Goal: Task Accomplishment & Management: Complete application form

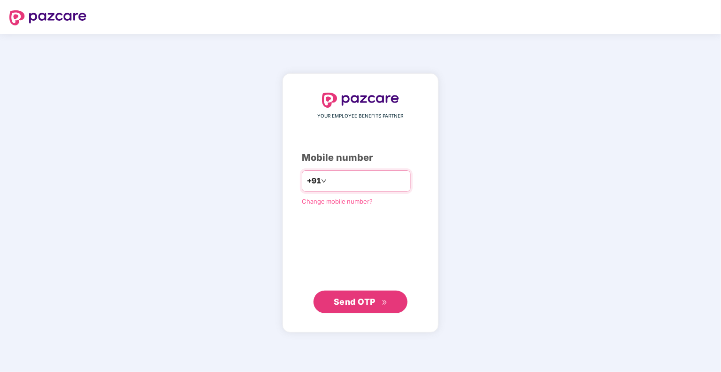
type input "**********"
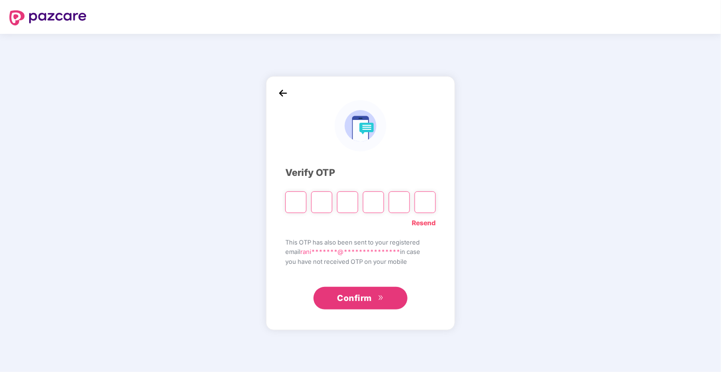
type input "*"
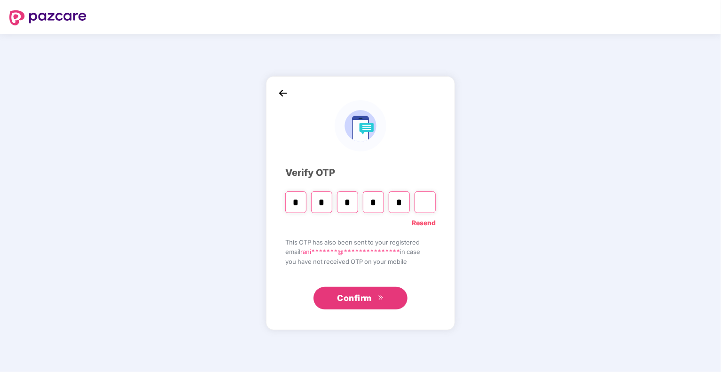
type input "*"
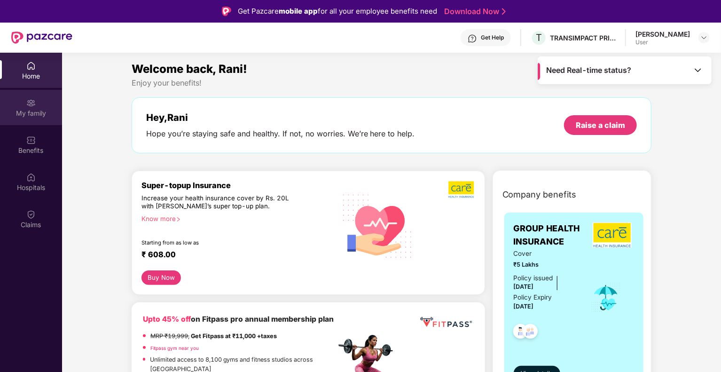
click at [38, 112] on div "My family" at bounding box center [31, 113] width 62 height 9
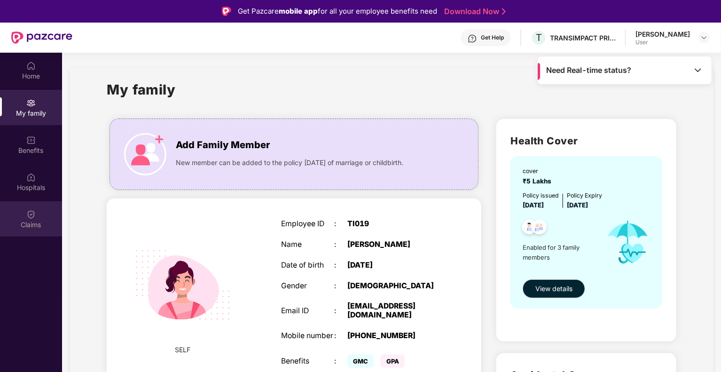
click at [39, 220] on div "Claims" at bounding box center [31, 224] width 62 height 9
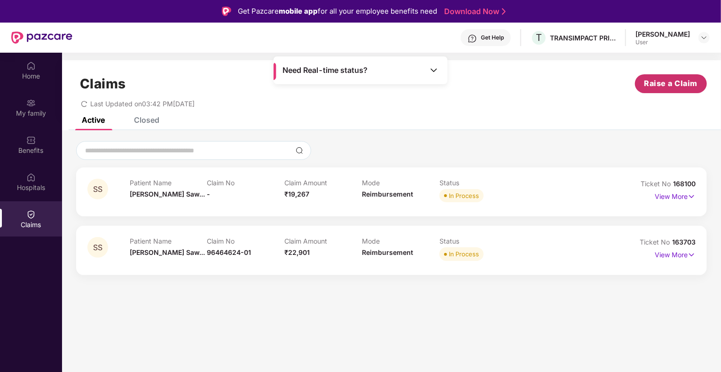
click at [676, 84] on span "Raise a Claim" at bounding box center [671, 84] width 54 height 12
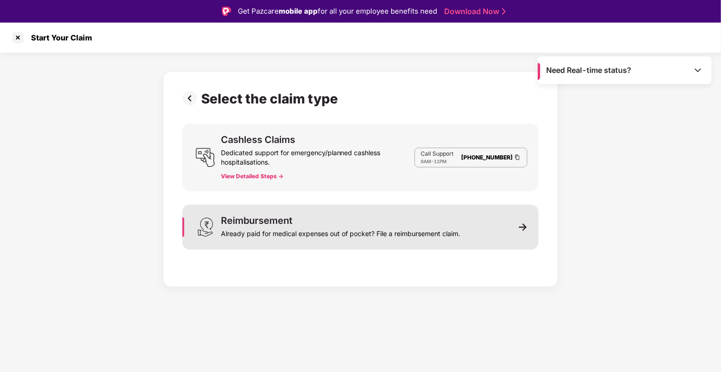
click at [336, 220] on div "Reimbursement Already paid for medical expenses out of pocket? File a reimburse…" at bounding box center [340, 227] width 239 height 23
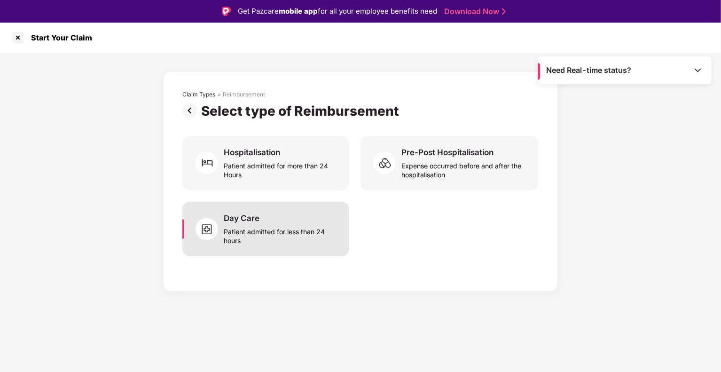
click at [287, 235] on div "Patient admitted for less than 24 hours" at bounding box center [281, 234] width 114 height 22
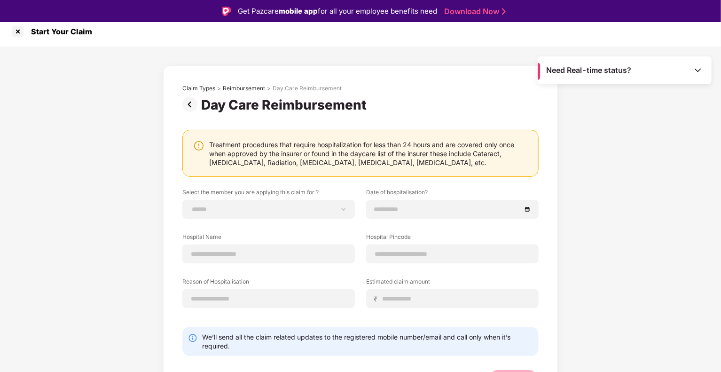
scroll to position [24, 0]
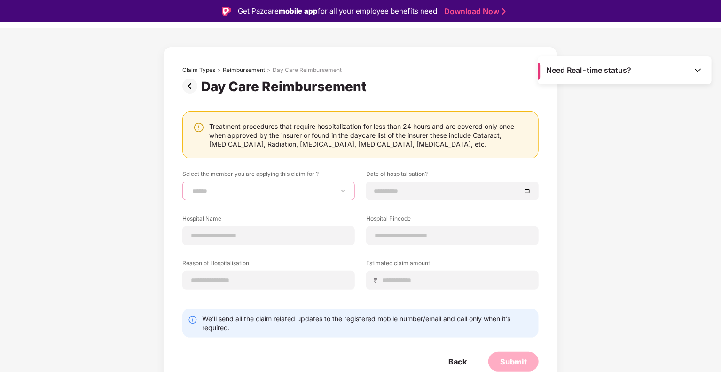
click at [262, 188] on select "**********" at bounding box center [268, 191] width 156 height 8
select select "**********"
click at [190, 187] on select "**********" at bounding box center [268, 191] width 156 height 8
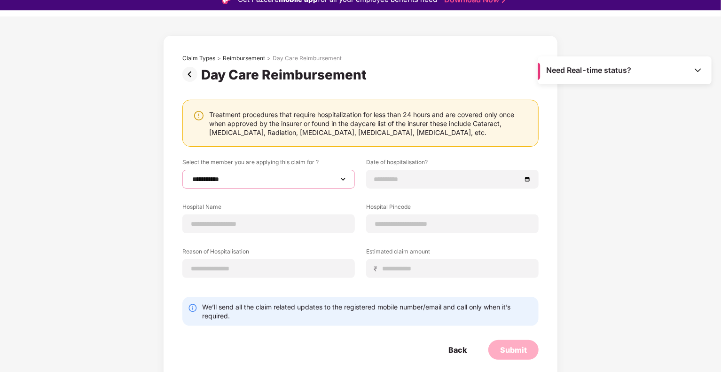
scroll to position [23, 0]
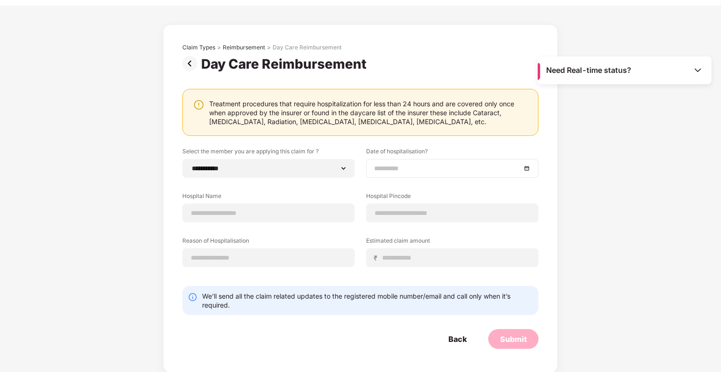
click at [403, 172] on input at bounding box center [447, 168] width 147 height 10
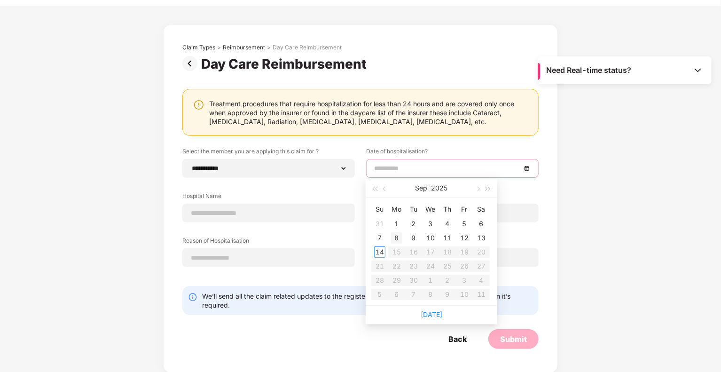
type input "**********"
click at [397, 236] on div "8" at bounding box center [396, 237] width 11 height 11
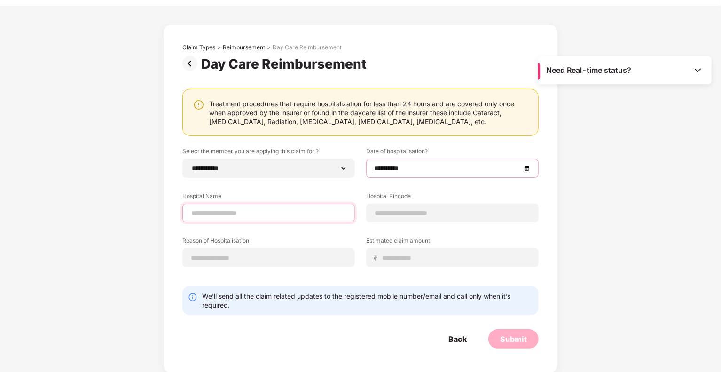
click at [281, 213] on input at bounding box center [268, 213] width 156 height 10
type input "***"
click at [420, 210] on input at bounding box center [452, 213] width 156 height 10
click at [431, 215] on input at bounding box center [452, 213] width 156 height 10
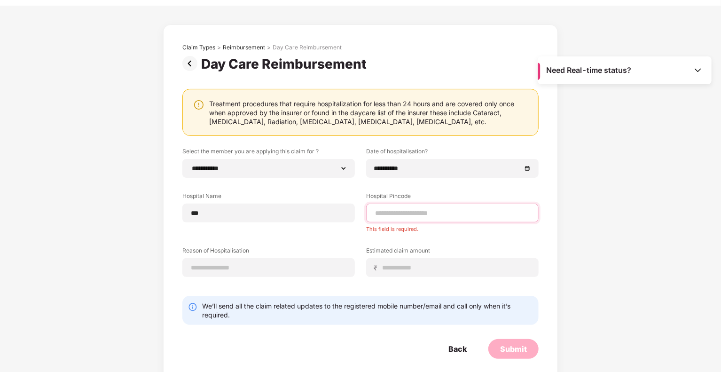
paste input "******"
type input "******"
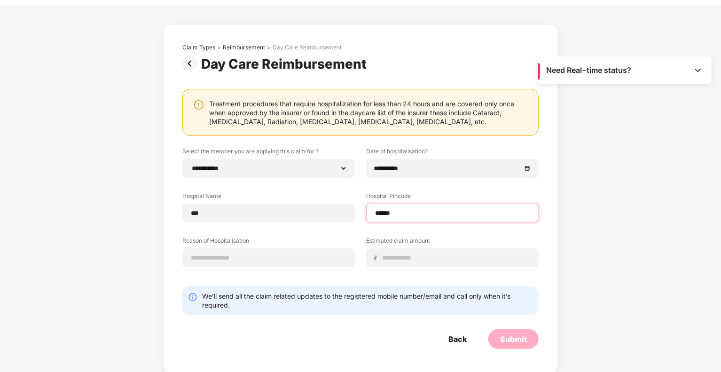
select select "****"
select select "**********"
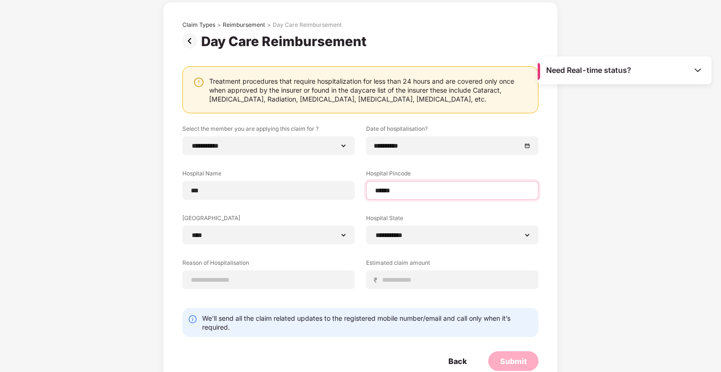
scroll to position [70, 0]
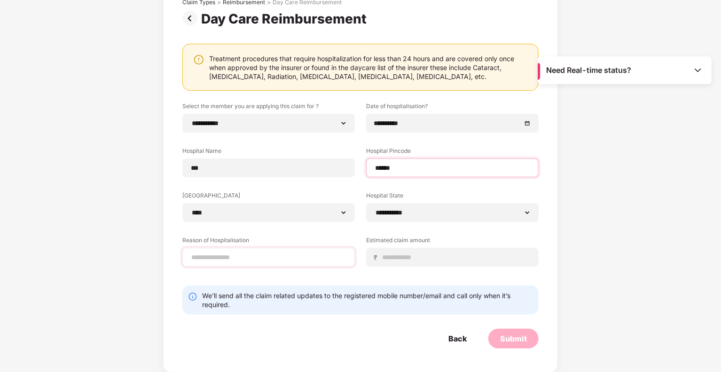
type input "******"
click at [248, 260] on input at bounding box center [268, 257] width 156 height 10
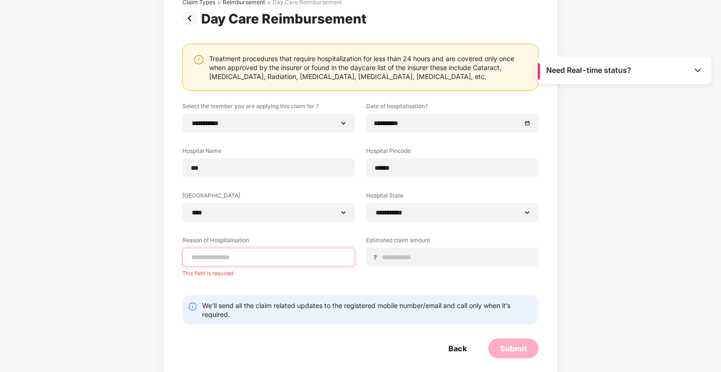
paste input "**********"
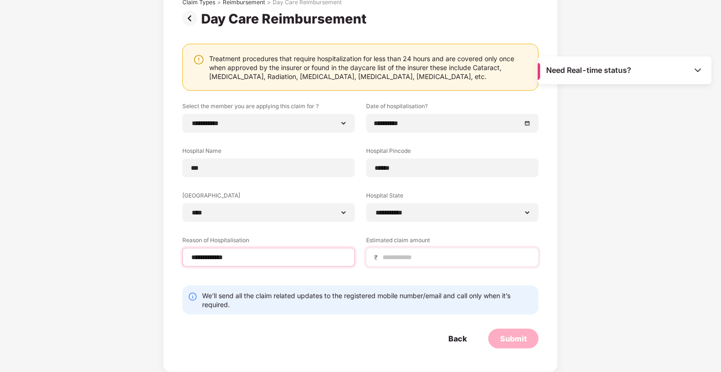
type input "**********"
click at [412, 260] on input at bounding box center [456, 257] width 149 height 10
type input "******"
click at [514, 338] on div "Submit" at bounding box center [513, 338] width 27 height 10
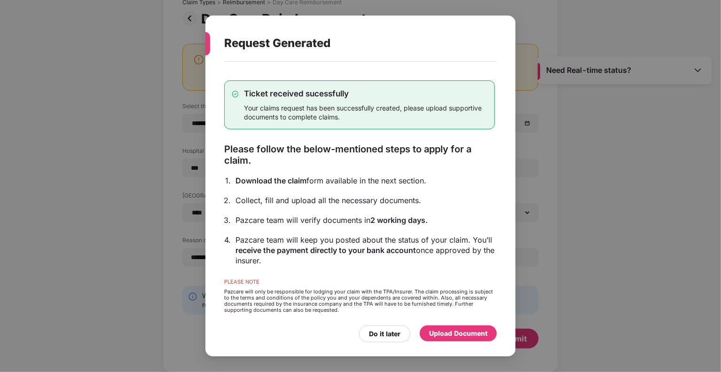
click at [472, 331] on div "Upload Document" at bounding box center [458, 333] width 58 height 10
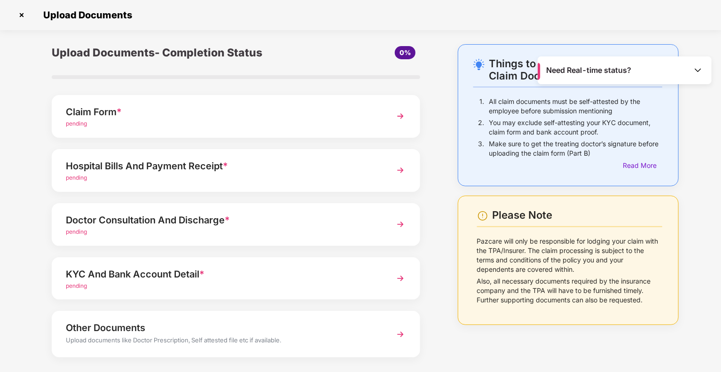
click at [145, 119] on div "pending" at bounding box center [222, 123] width 312 height 9
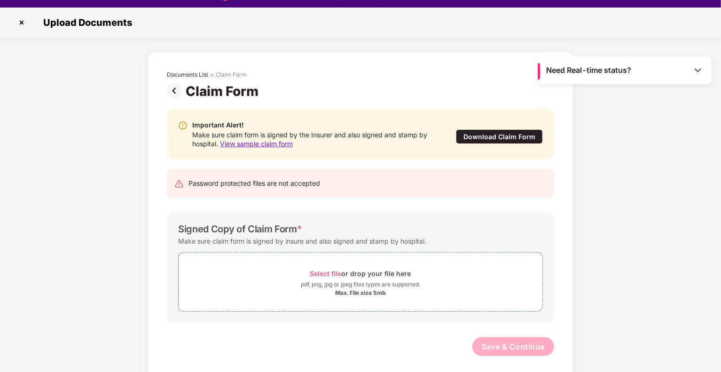
scroll to position [23, 0]
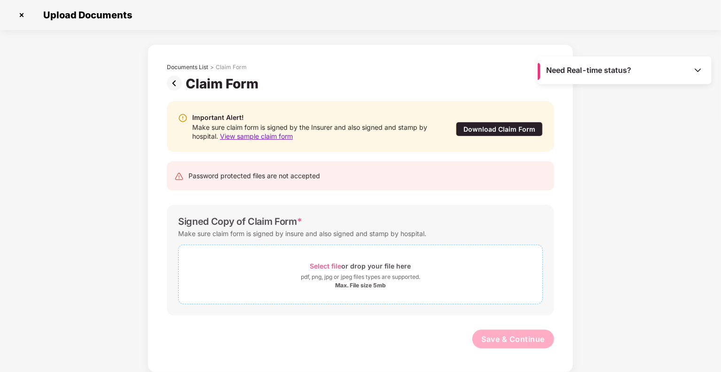
click at [333, 272] on div "Select file or drop your file here pdf, png, jpg or jpeg files types are suppor…" at bounding box center [361, 274] width 364 height 30
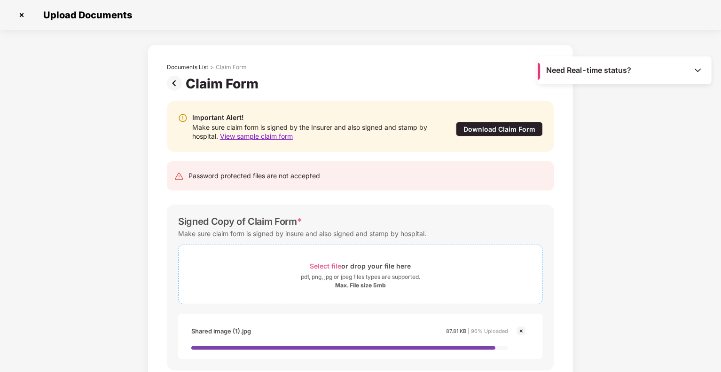
click at [430, 266] on div "Select file or drop your file here" at bounding box center [361, 265] width 364 height 13
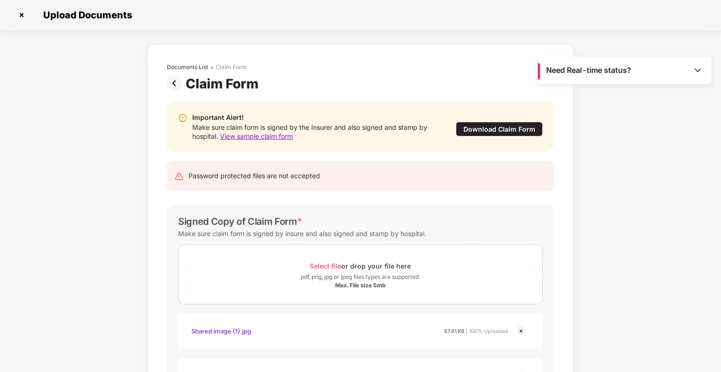
click at [443, 279] on div "pdf, png, jpg or jpeg files types are supported." at bounding box center [361, 276] width 364 height 9
drag, startPoint x: 443, startPoint y: 279, endPoint x: 426, endPoint y: 266, distance: 21.1
click at [426, 266] on div "Select file or drop your file here" at bounding box center [361, 265] width 364 height 13
click at [420, 269] on div "Select file or drop your file here" at bounding box center [361, 265] width 364 height 13
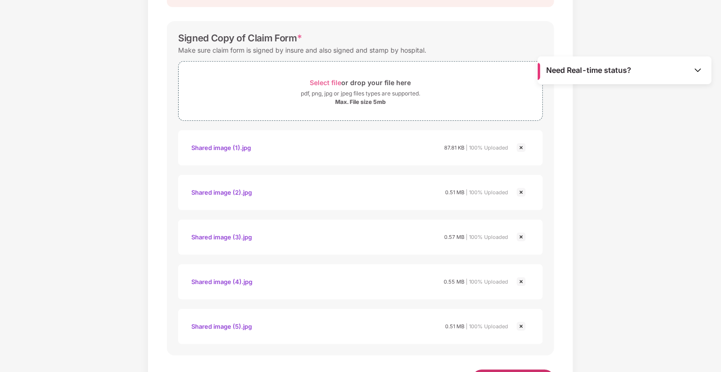
scroll to position [223, 0]
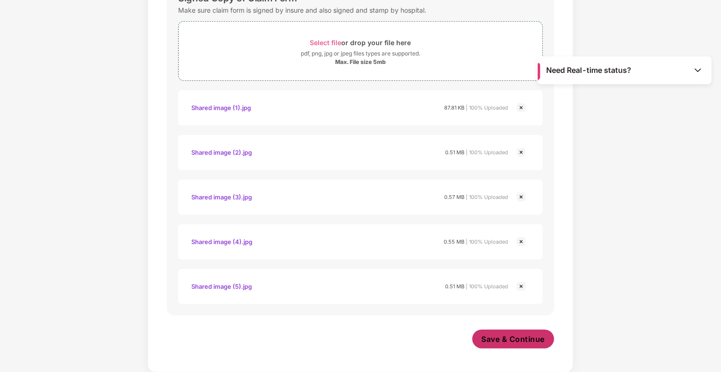
click at [530, 334] on span "Save & Continue" at bounding box center [513, 339] width 63 height 10
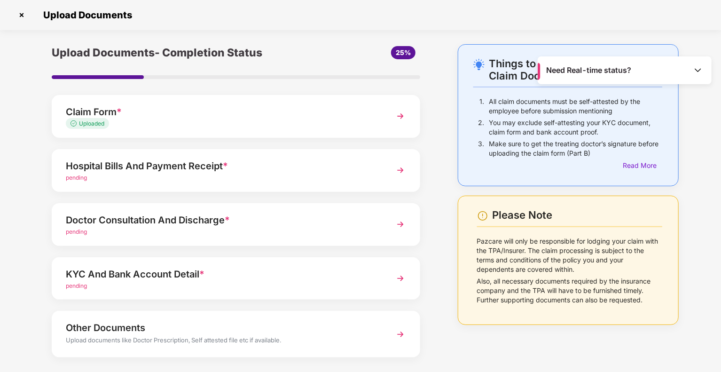
click at [294, 165] on div "Hospital Bills And Payment Receipt *" at bounding box center [222, 165] width 312 height 15
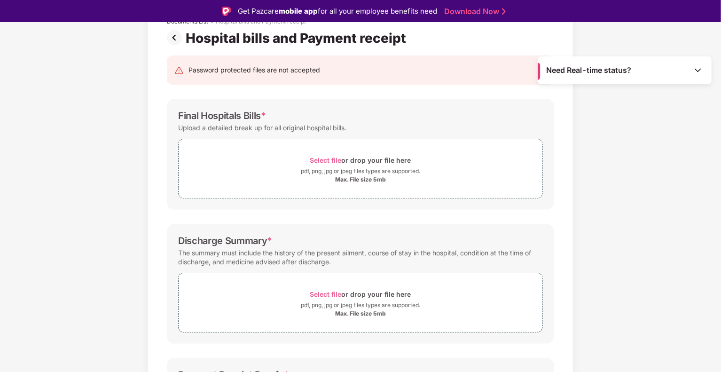
scroll to position [57, 0]
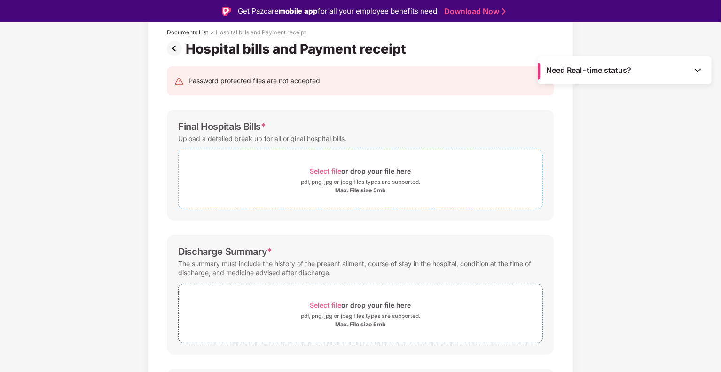
click at [391, 181] on div "pdf, png, jpg or jpeg files types are supported." at bounding box center [360, 181] width 119 height 9
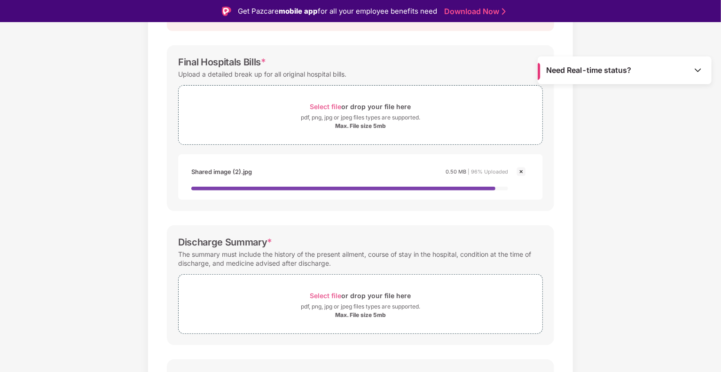
scroll to position [151, 0]
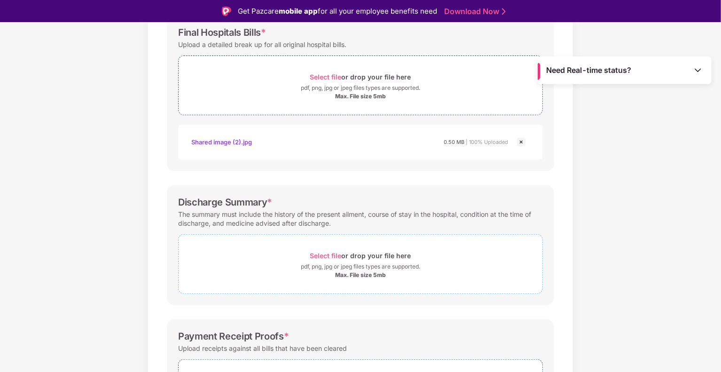
click at [415, 263] on div "pdf, png, jpg or jpeg files types are supported." at bounding box center [360, 266] width 119 height 9
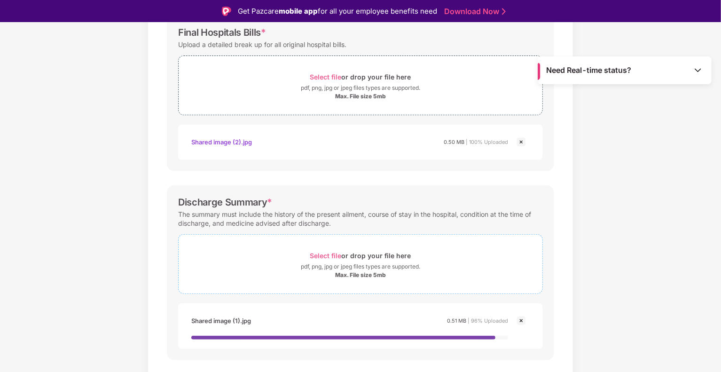
click at [411, 256] on div "Select file or drop your file here" at bounding box center [361, 255] width 364 height 13
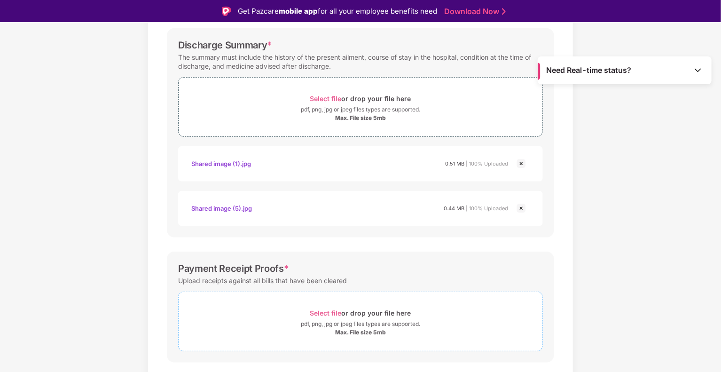
scroll to position [332, 0]
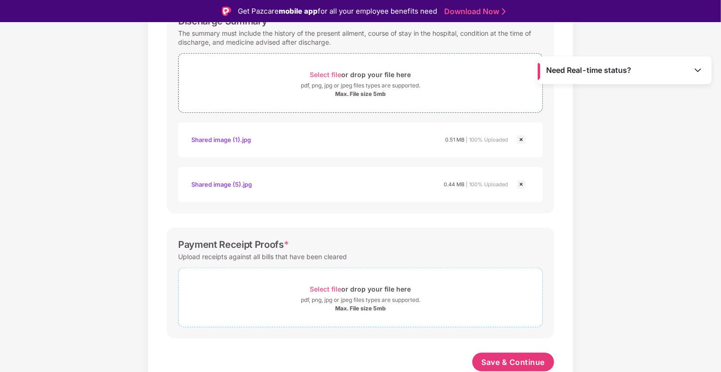
click at [365, 309] on div "Max. File size 5mb" at bounding box center [360, 309] width 51 height 8
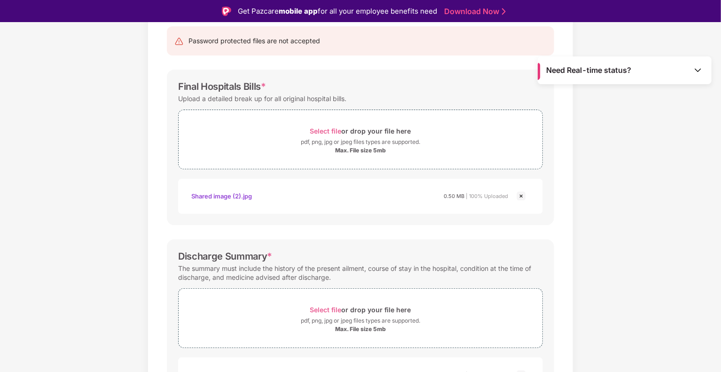
scroll to position [50, 0]
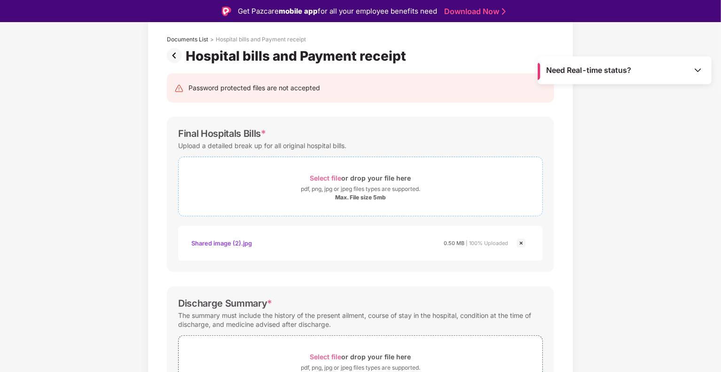
click at [370, 174] on div "Select file or drop your file here" at bounding box center [360, 178] width 101 height 13
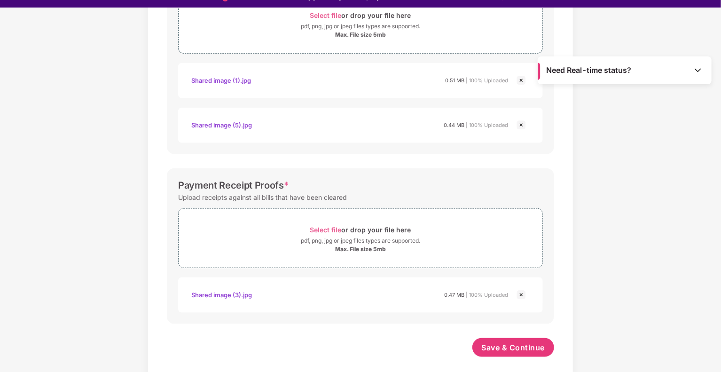
scroll to position [23, 0]
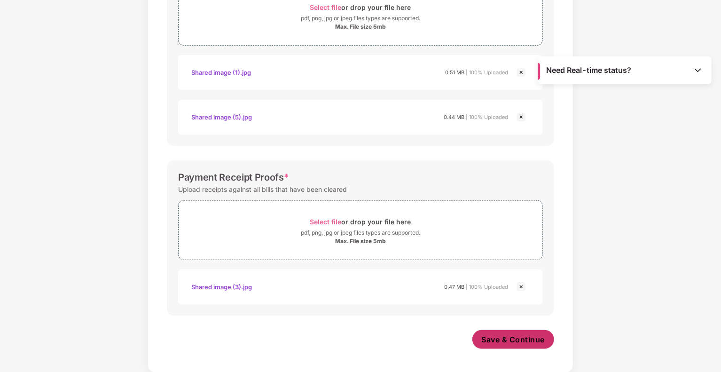
click at [540, 340] on span "Save & Continue" at bounding box center [513, 339] width 63 height 10
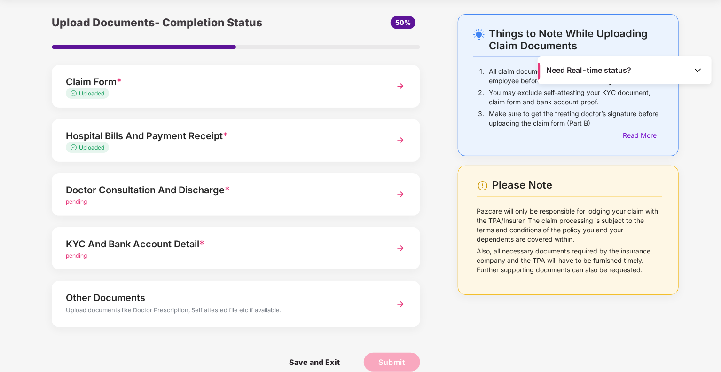
scroll to position [43, 0]
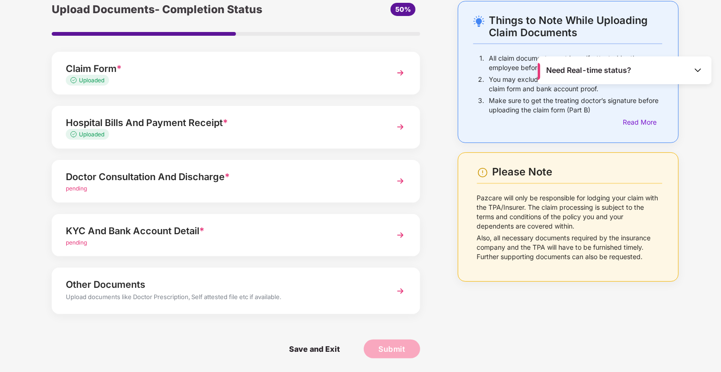
click at [295, 183] on div "Doctor Consultation And Discharge *" at bounding box center [222, 176] width 312 height 15
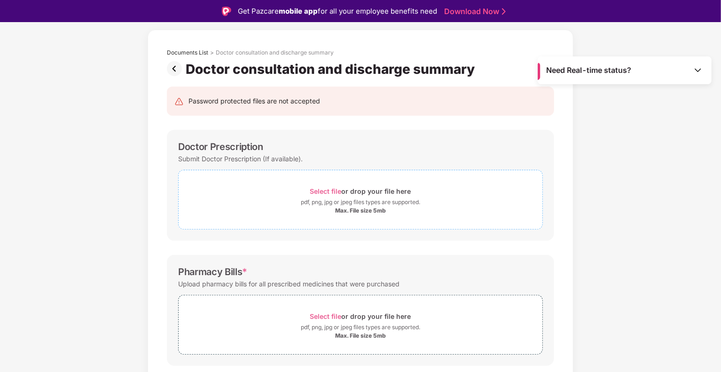
scroll to position [57, 0]
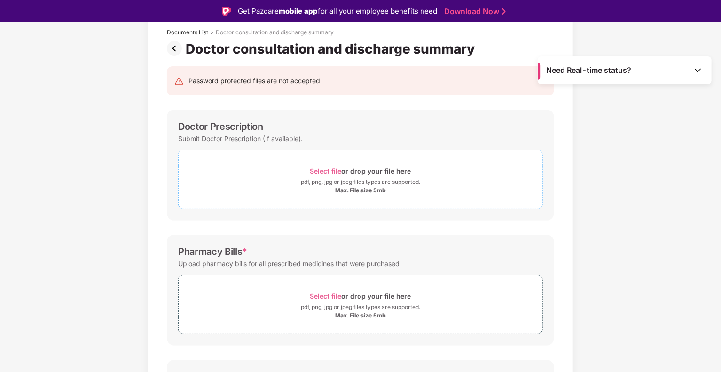
click at [330, 177] on div "pdf, png, jpg or jpeg files types are supported." at bounding box center [360, 181] width 119 height 9
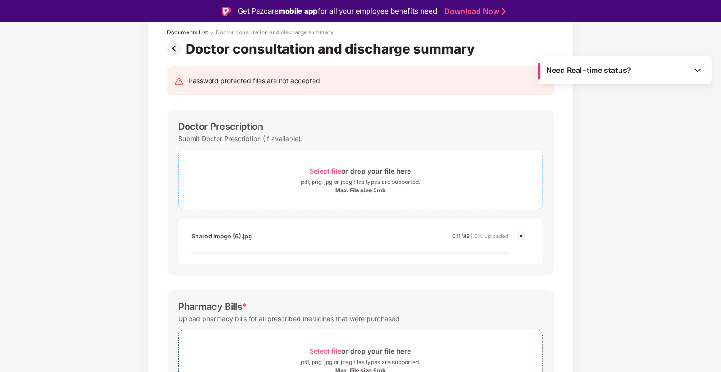
click at [417, 171] on div "Select file or drop your file here" at bounding box center [361, 170] width 364 height 13
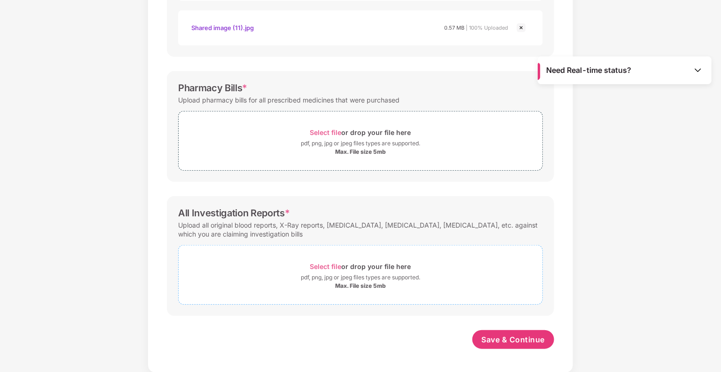
scroll to position [241, 0]
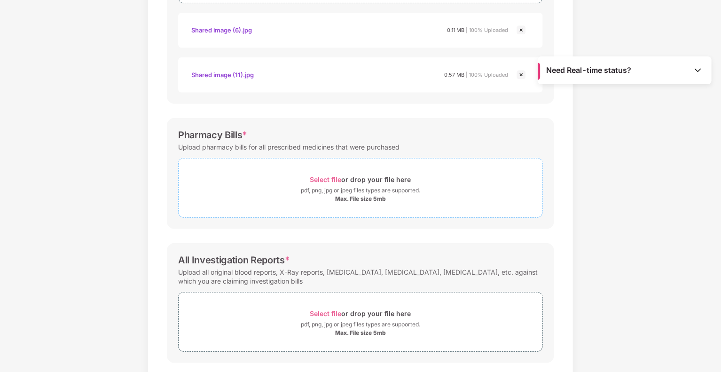
click at [387, 199] on div "Max. File size 5mb" at bounding box center [361, 199] width 364 height 8
click at [390, 198] on div "Max. File size 5mb" at bounding box center [361, 199] width 364 height 8
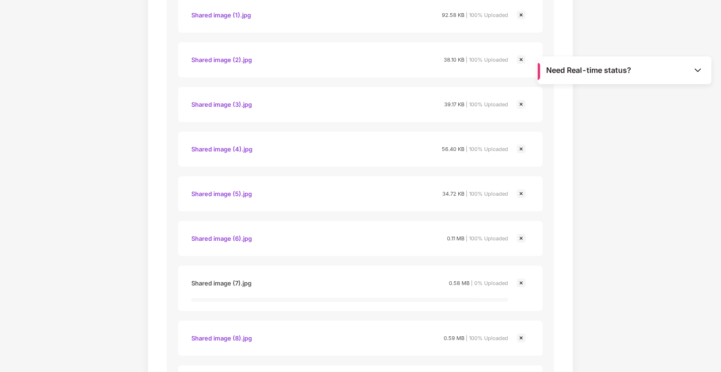
scroll to position [476, 0]
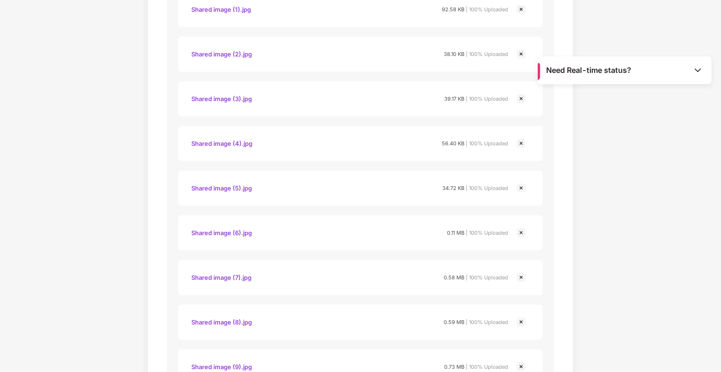
click at [521, 232] on img at bounding box center [521, 232] width 11 height 11
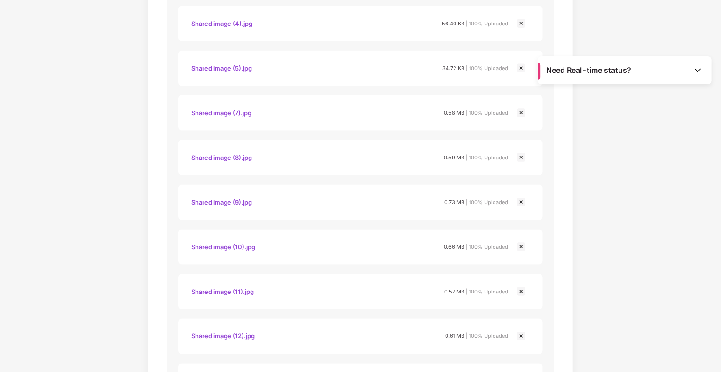
scroll to position [617, 0]
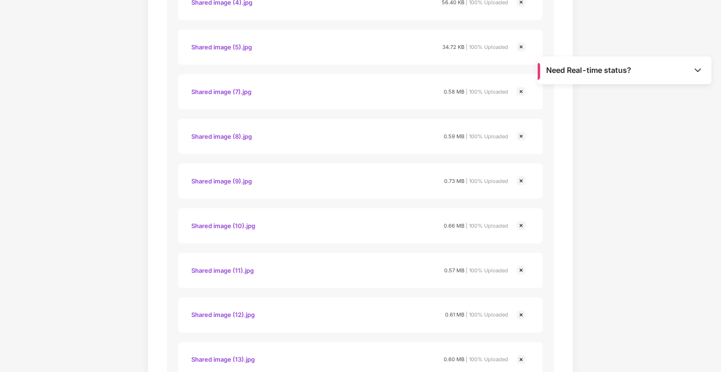
click at [521, 269] on img at bounding box center [521, 270] width 11 height 11
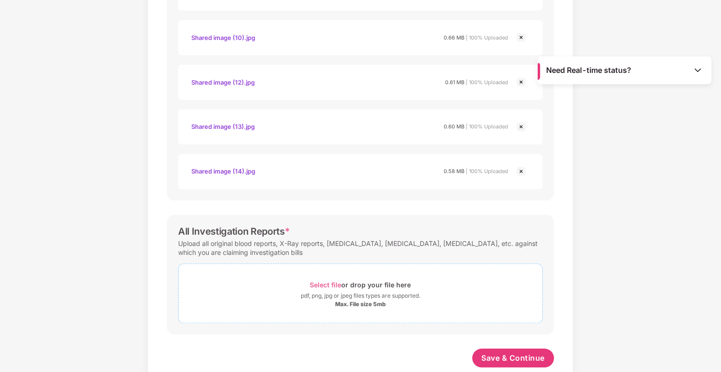
scroll to position [823, 0]
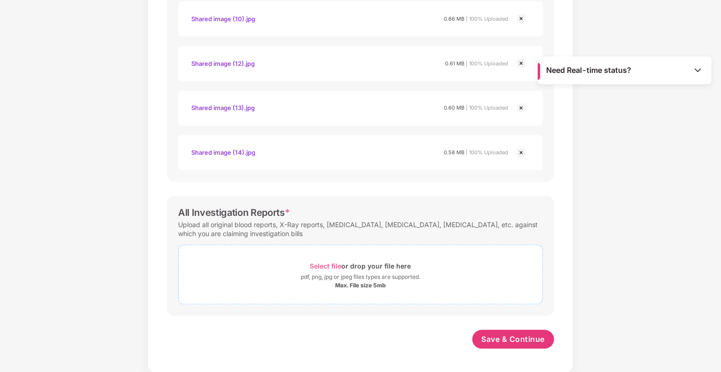
click at [369, 271] on div "Select file or drop your file here" at bounding box center [360, 266] width 101 height 13
click at [367, 270] on div "Select file or drop your file here" at bounding box center [360, 266] width 101 height 13
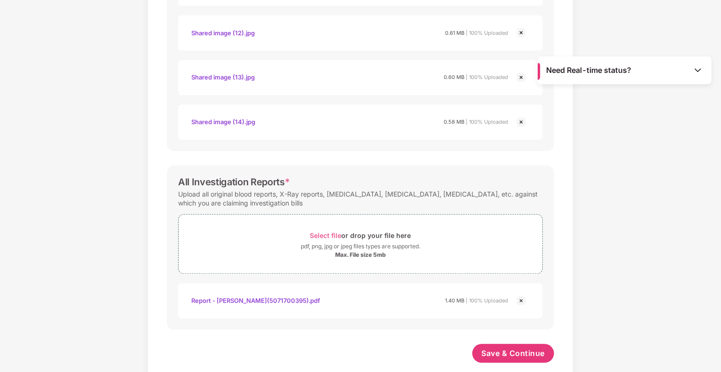
scroll to position [868, 0]
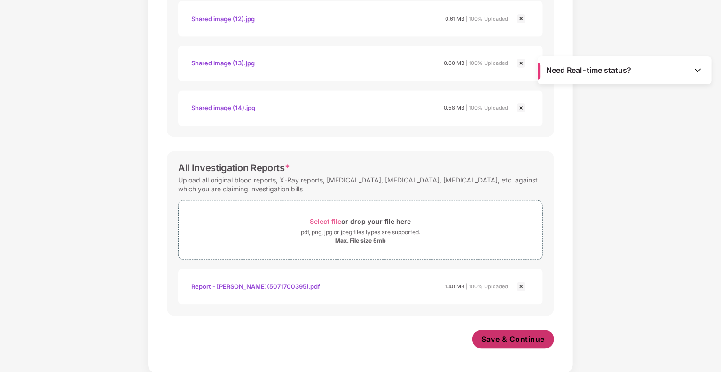
click at [538, 338] on span "Save & Continue" at bounding box center [513, 339] width 63 height 10
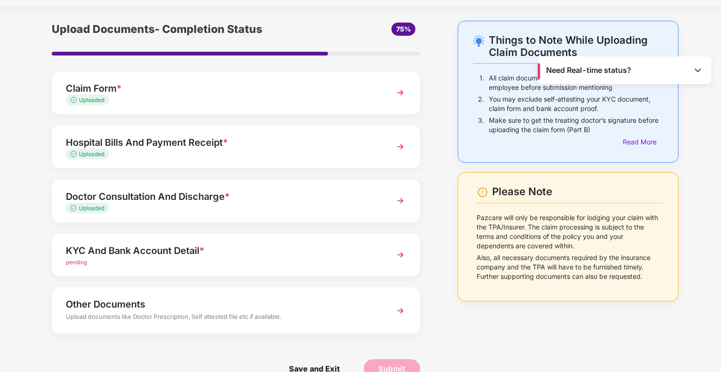
scroll to position [43, 0]
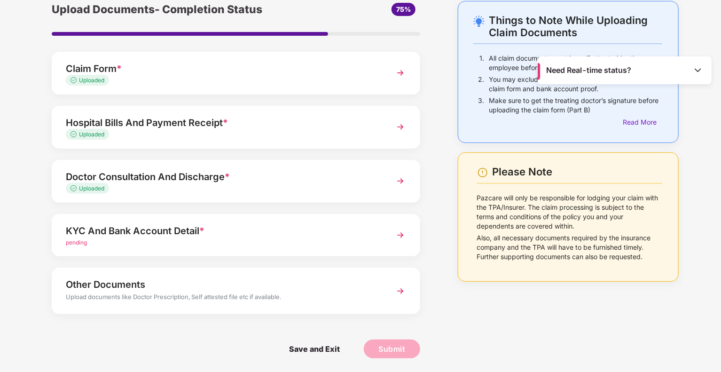
click at [157, 230] on div "KYC And Bank Account Detail *" at bounding box center [222, 230] width 312 height 15
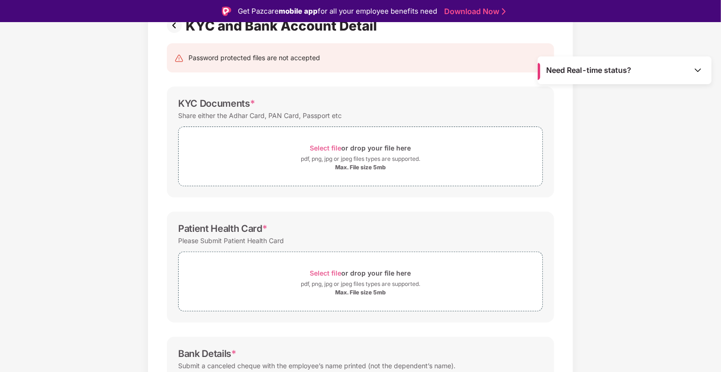
scroll to position [90, 0]
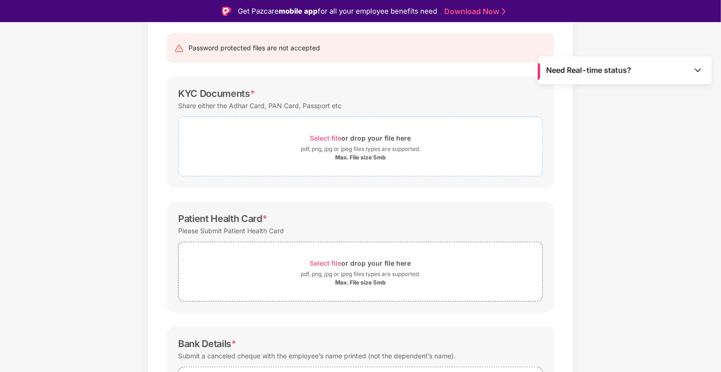
click at [371, 142] on div "Select file or drop your file here" at bounding box center [360, 138] width 101 height 13
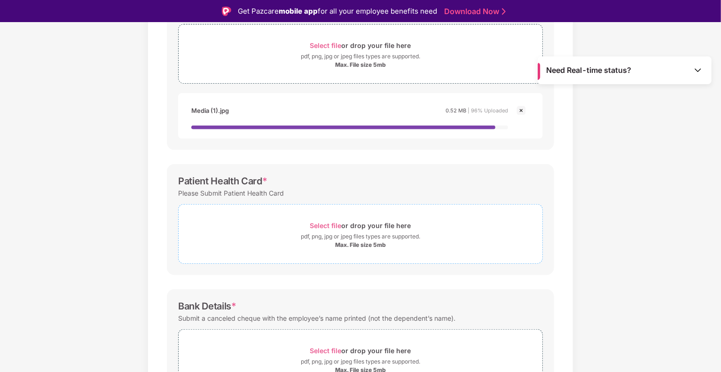
scroll to position [184, 0]
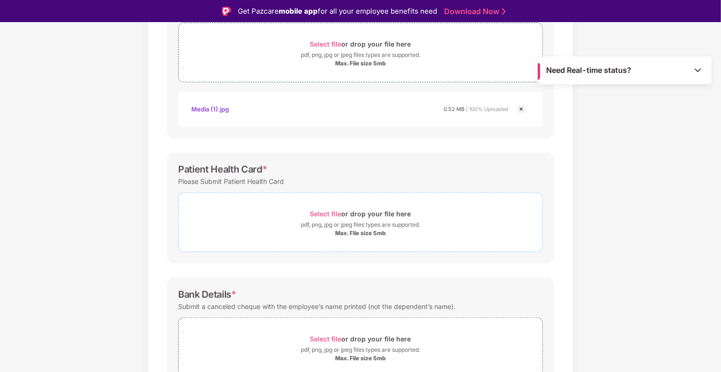
click at [398, 229] on div "pdf, png, jpg or jpeg files types are supported." at bounding box center [360, 224] width 119 height 9
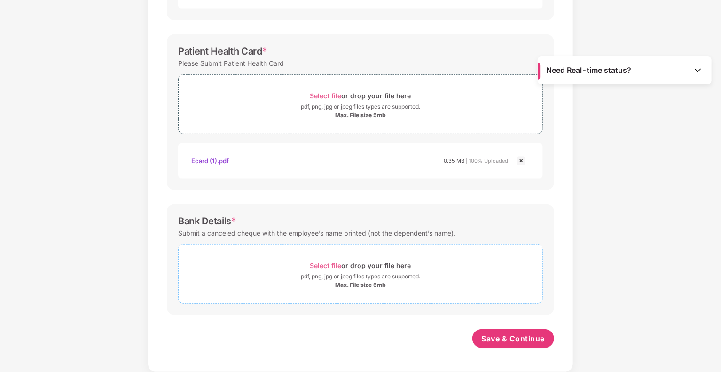
scroll to position [279, 0]
click at [374, 278] on div "pdf, png, jpg or jpeg files types are supported." at bounding box center [360, 277] width 119 height 9
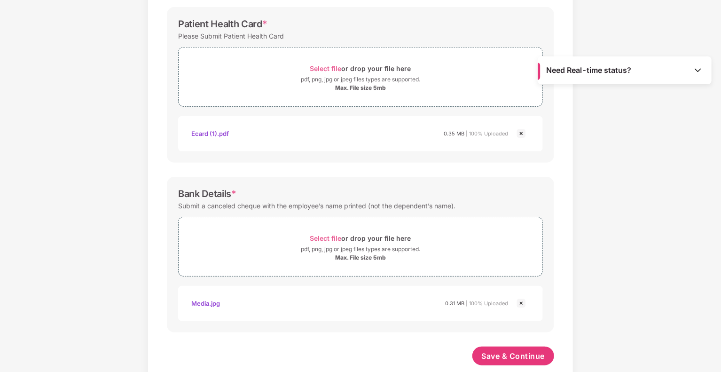
scroll to position [323, 0]
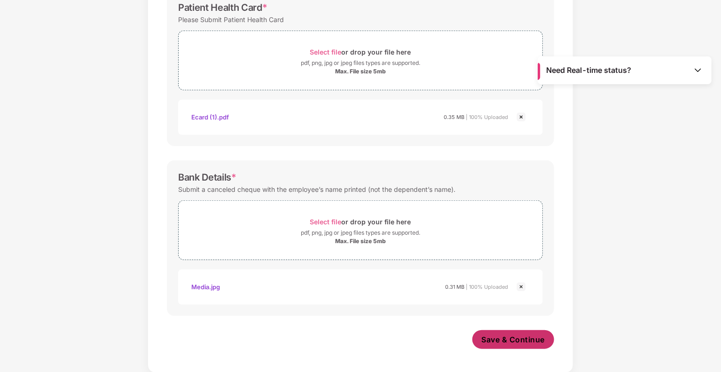
click at [528, 343] on span "Save & Continue" at bounding box center [513, 339] width 63 height 10
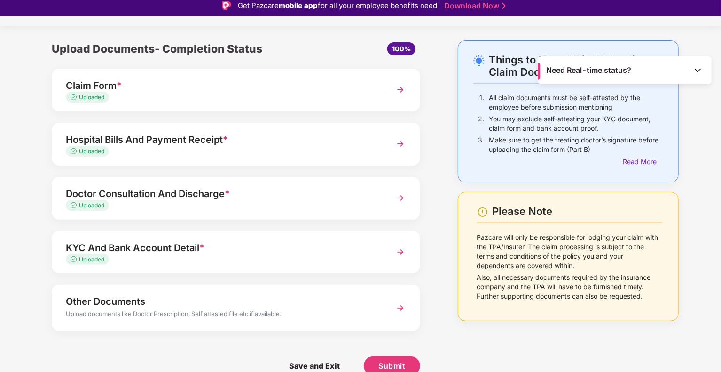
scroll to position [23, 0]
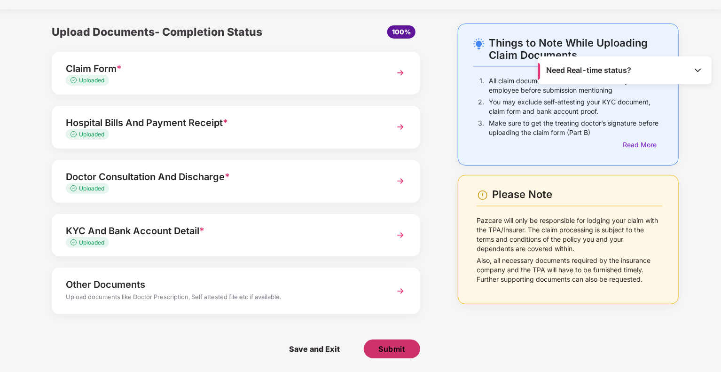
click at [393, 350] on span "Submit" at bounding box center [391, 349] width 27 height 10
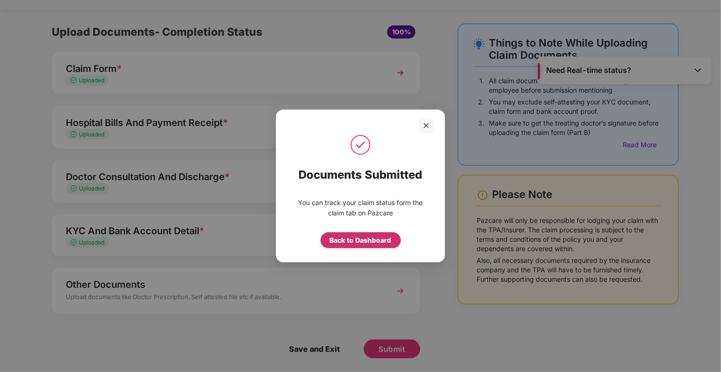
click at [359, 238] on div "Back to Dashboard" at bounding box center [361, 240] width 62 height 10
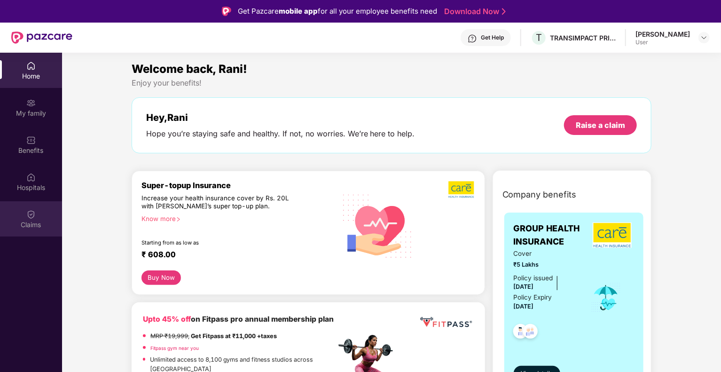
click at [32, 224] on div "Claims" at bounding box center [31, 224] width 62 height 9
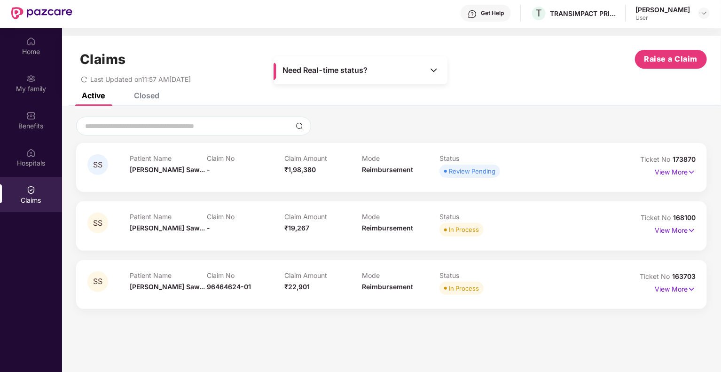
scroll to position [53, 0]
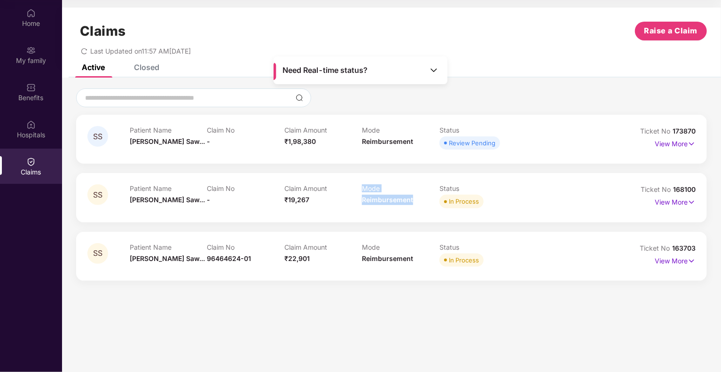
drag, startPoint x: 382, startPoint y: 204, endPoint x: 417, endPoint y: 210, distance: 36.2
click at [417, 210] on div "Patient Name Sulochana Saw... Claim No - Claim Amount ₹19,267 Mode Reimbursemen…" at bounding box center [362, 197] width 464 height 26
click at [393, 231] on div "SS Patient Name Sulochana Saw... Claim No - Claim Amount ₹1,98,380 Mode Reimbur…" at bounding box center [391, 198] width 631 height 166
click at [377, 261] on span "Reimbursement" at bounding box center [387, 258] width 51 height 8
click at [492, 236] on div "SS Patient Name Sulochana Saw... Claim No 96464624-01 Claim Amount ₹22,901 Mode…" at bounding box center [391, 256] width 631 height 49
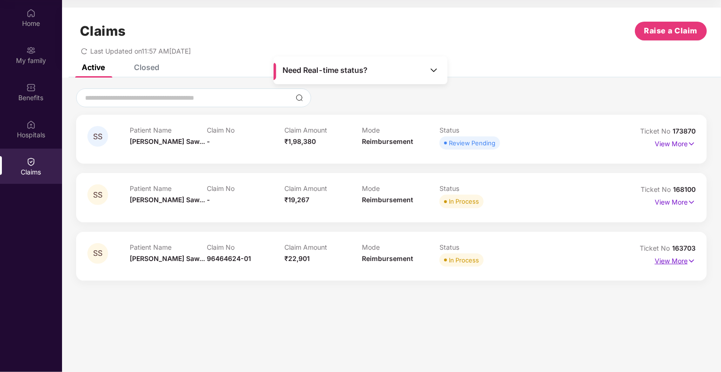
click at [690, 261] on img at bounding box center [692, 261] width 8 height 10
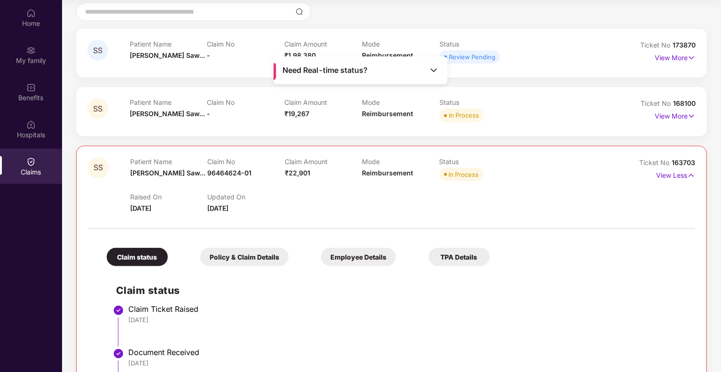
scroll to position [70, 0]
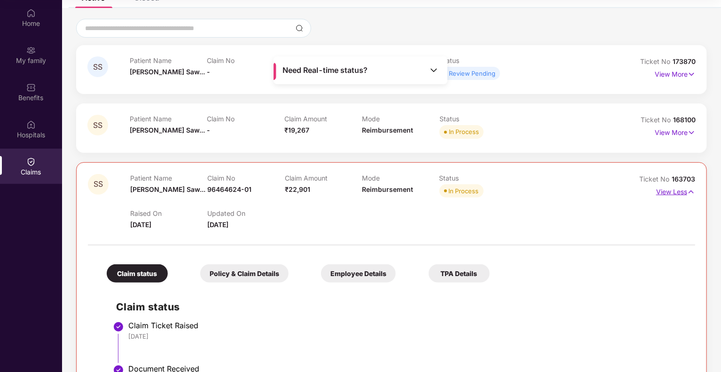
click at [689, 191] on img at bounding box center [691, 192] width 8 height 10
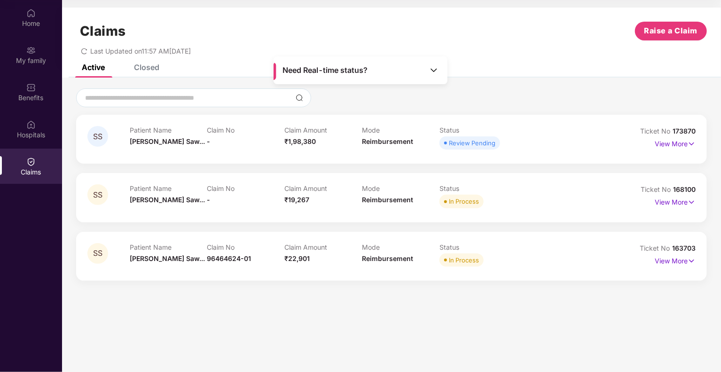
scroll to position [0, 0]
click at [688, 200] on p "View More" at bounding box center [675, 201] width 41 height 13
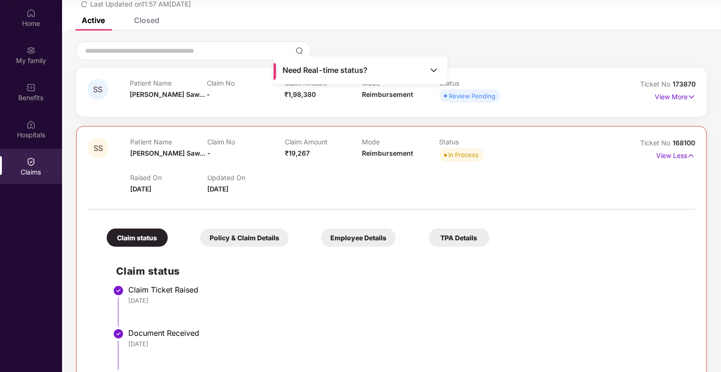
scroll to position [41, 0]
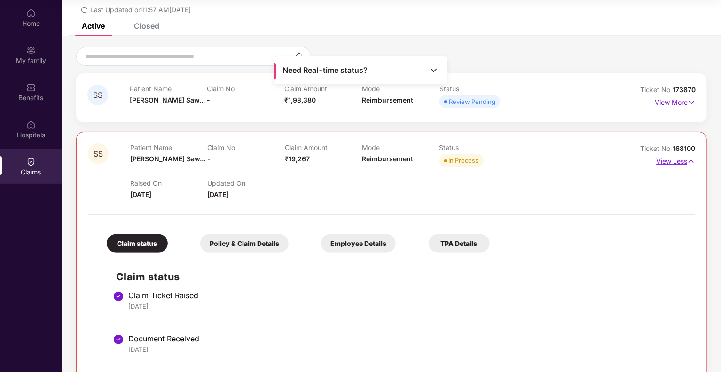
click at [688, 161] on img at bounding box center [691, 161] width 8 height 10
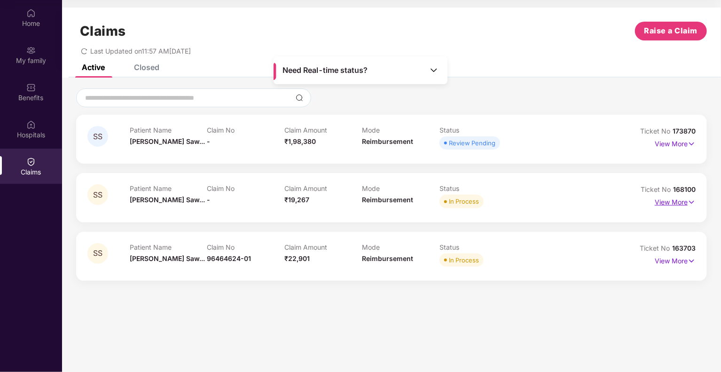
scroll to position [0, 0]
click at [43, 23] on div "Home" at bounding box center [31, 23] width 62 height 9
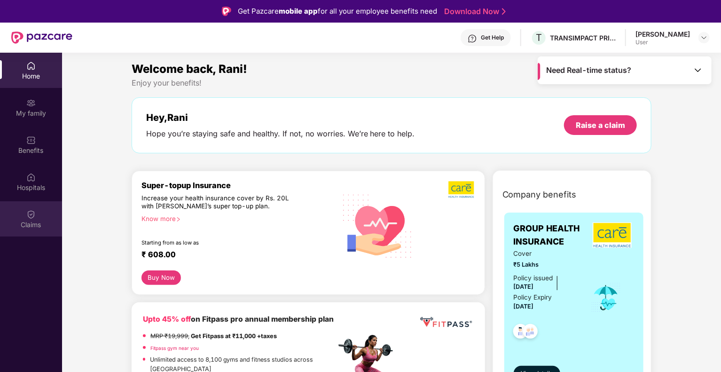
click at [33, 214] on img at bounding box center [30, 214] width 9 height 9
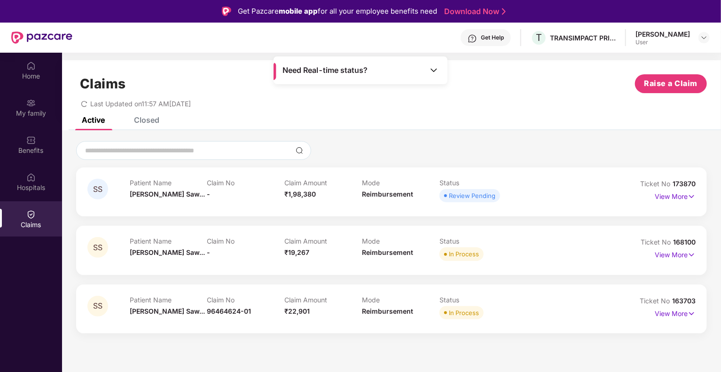
click at [470, 198] on div "Review Pending" at bounding box center [472, 195] width 47 height 9
click at [689, 195] on img at bounding box center [692, 196] width 8 height 10
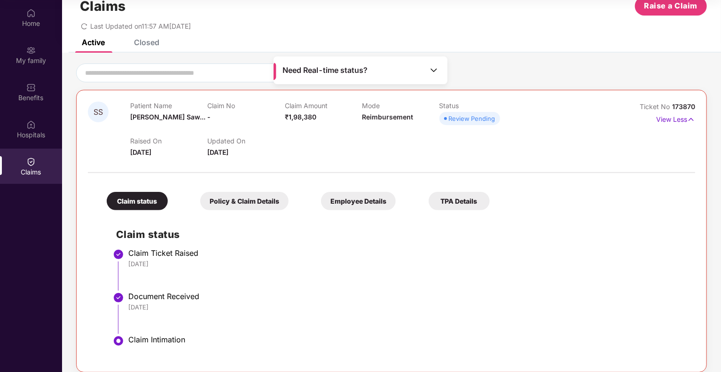
scroll to position [10, 0]
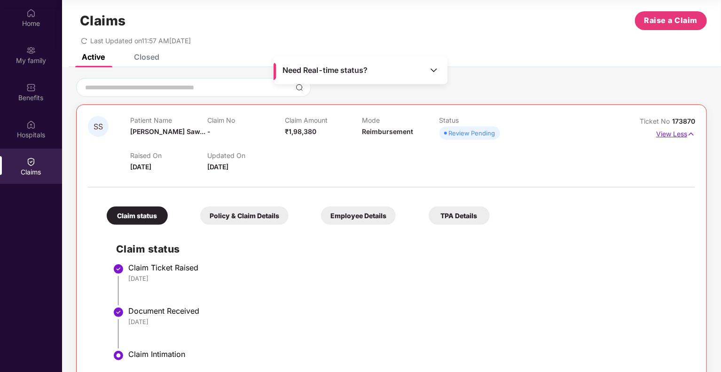
click at [689, 135] on img at bounding box center [691, 134] width 8 height 10
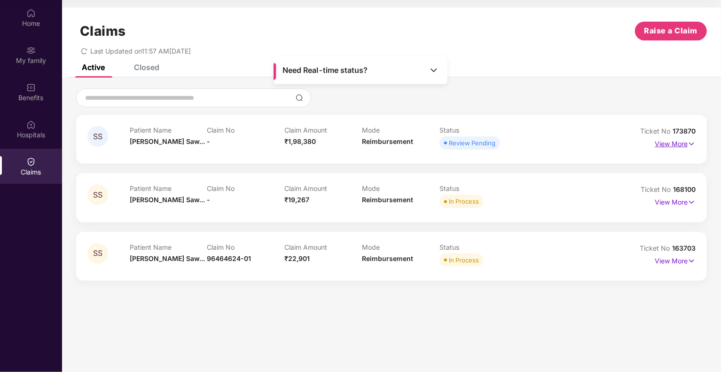
scroll to position [0, 0]
